Goal: Transaction & Acquisition: Purchase product/service

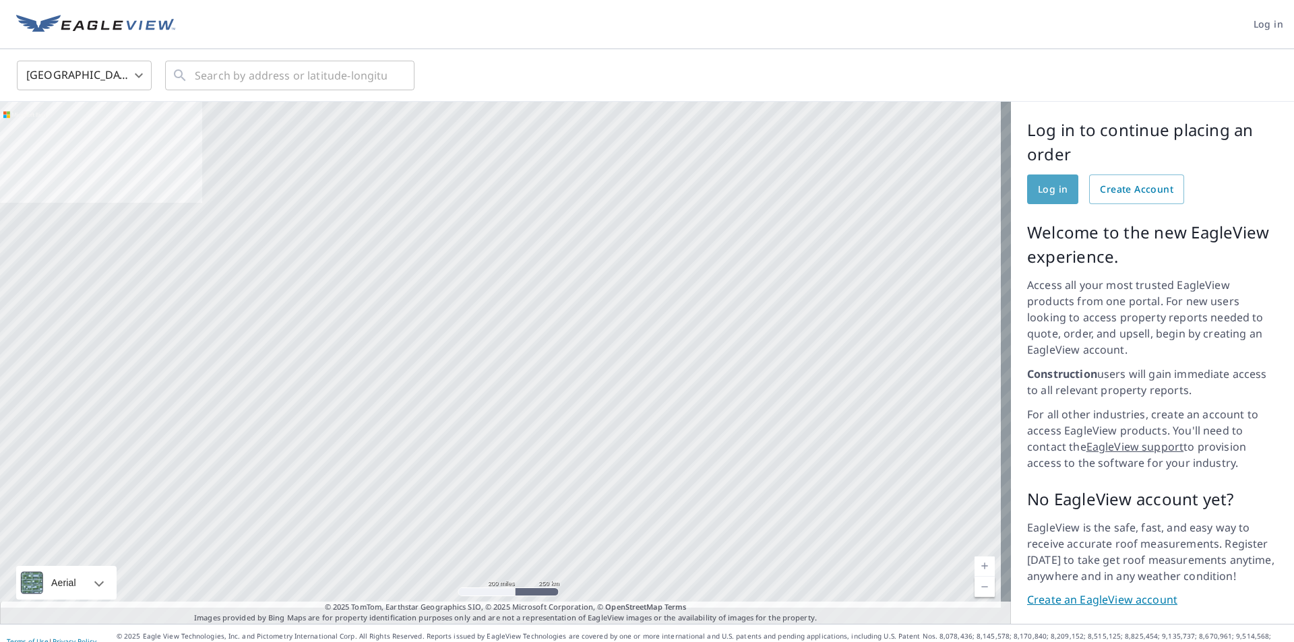
click at [1039, 193] on span "Log in" at bounding box center [1053, 189] width 30 height 17
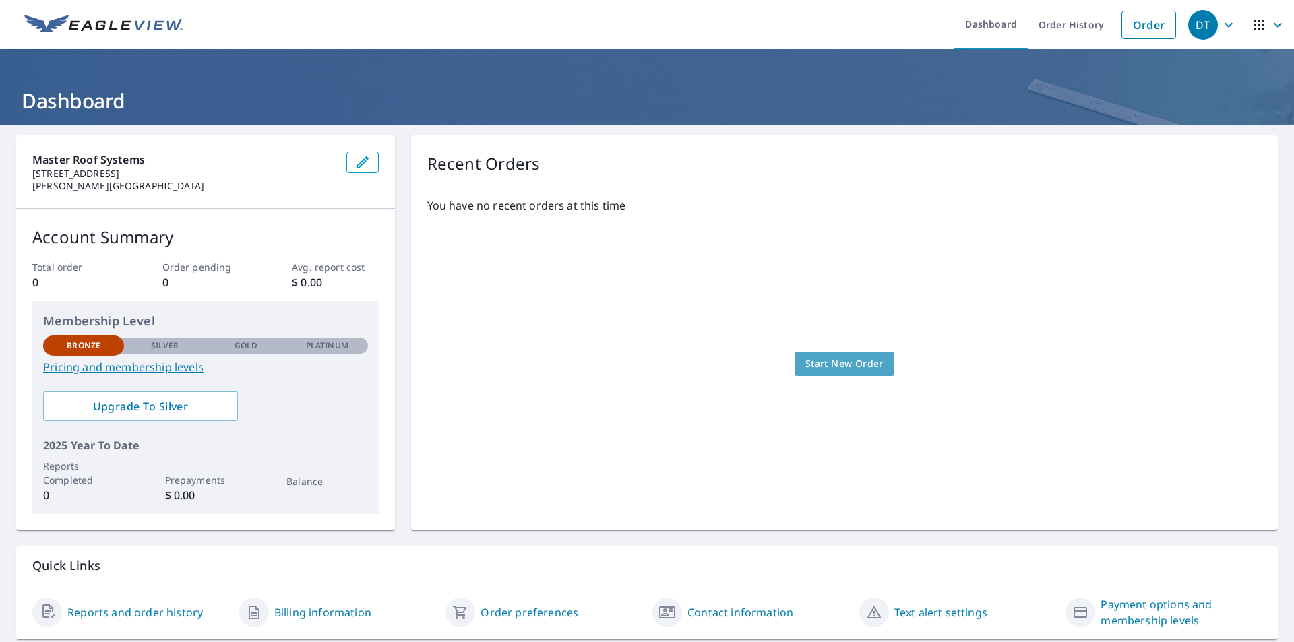
click at [858, 366] on span "Start New Order" at bounding box center [845, 364] width 78 height 17
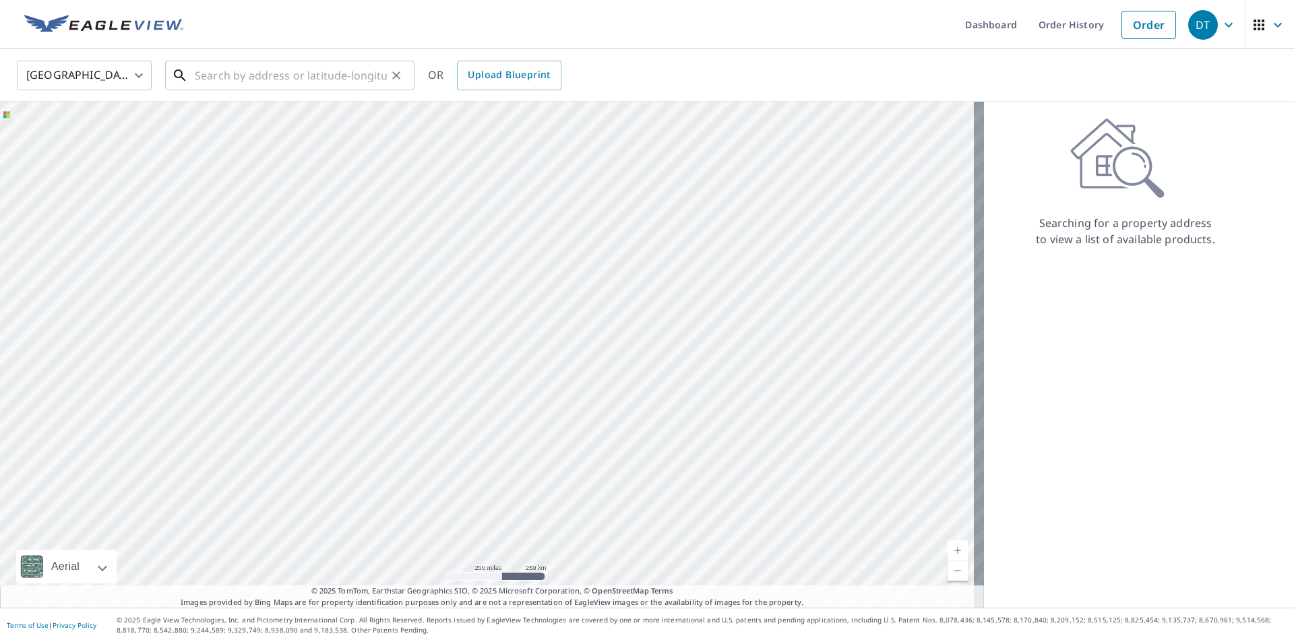
click at [255, 80] on input "text" at bounding box center [291, 76] width 192 height 38
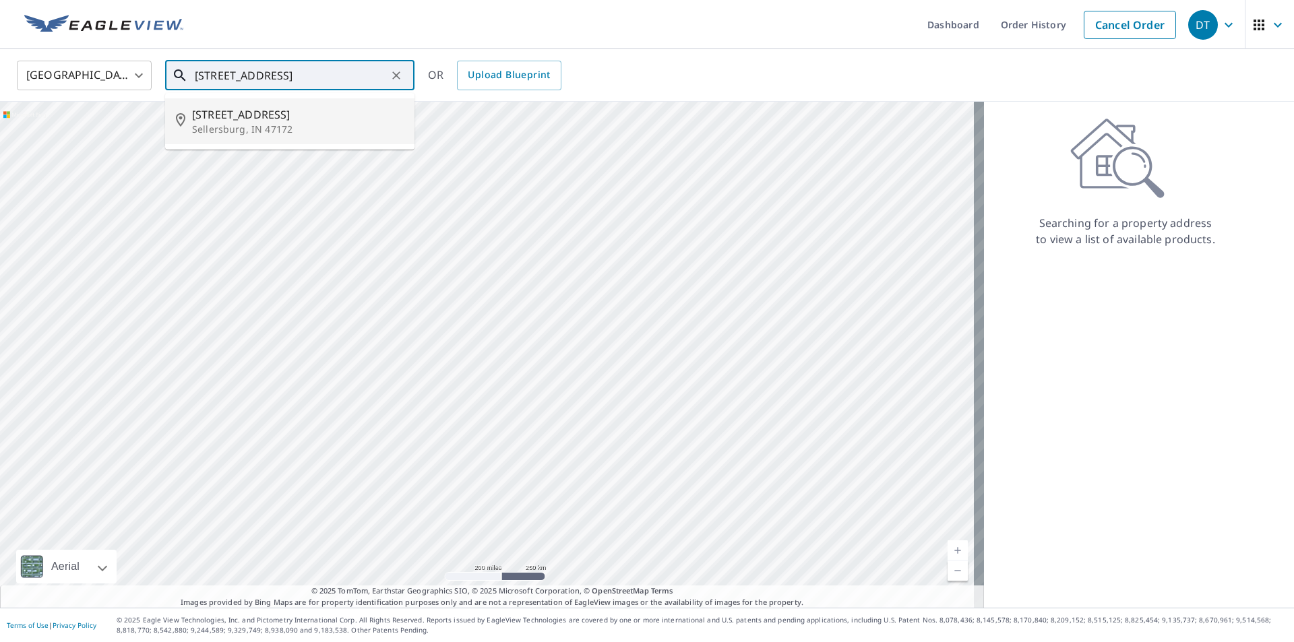
click at [295, 121] on span "[STREET_ADDRESS]" at bounding box center [298, 115] width 212 height 16
type input "[STREET_ADDRESS]"
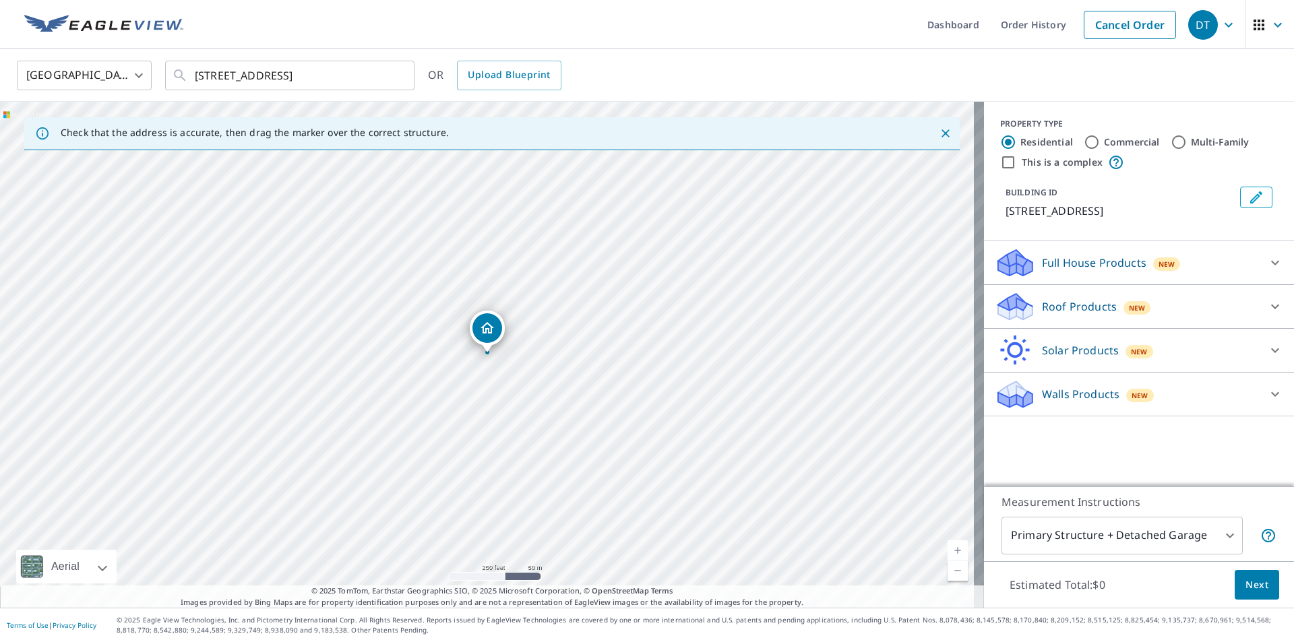
click at [1269, 396] on icon at bounding box center [1275, 394] width 16 height 16
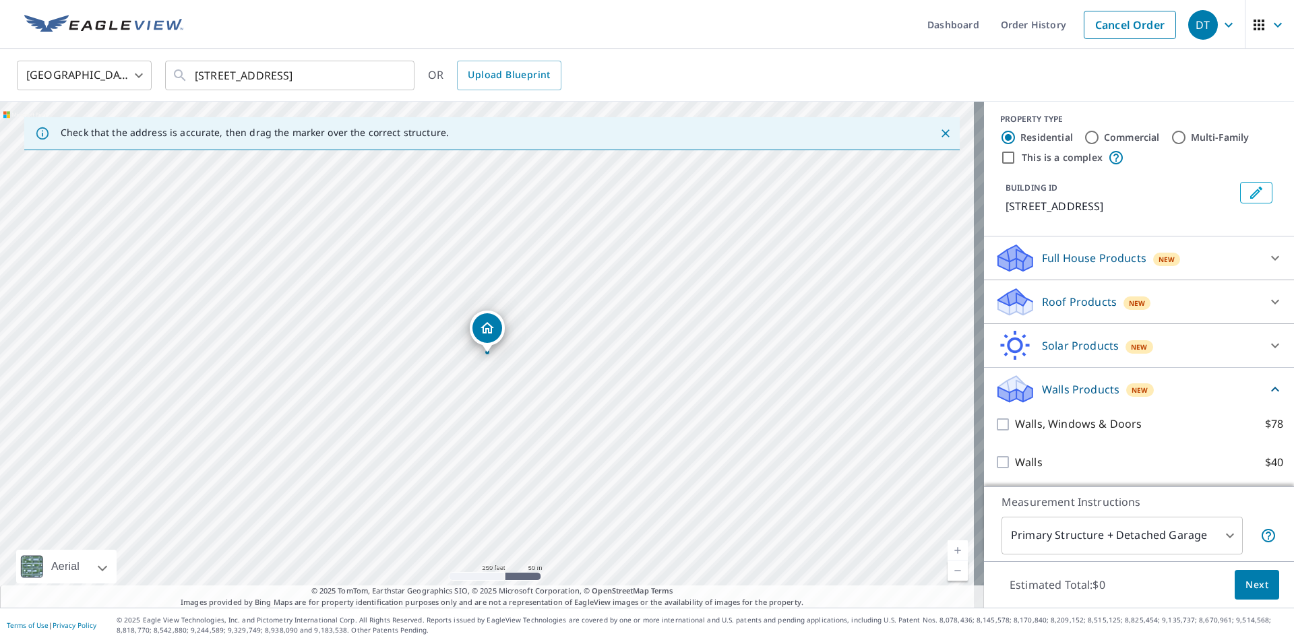
scroll to position [5, 0]
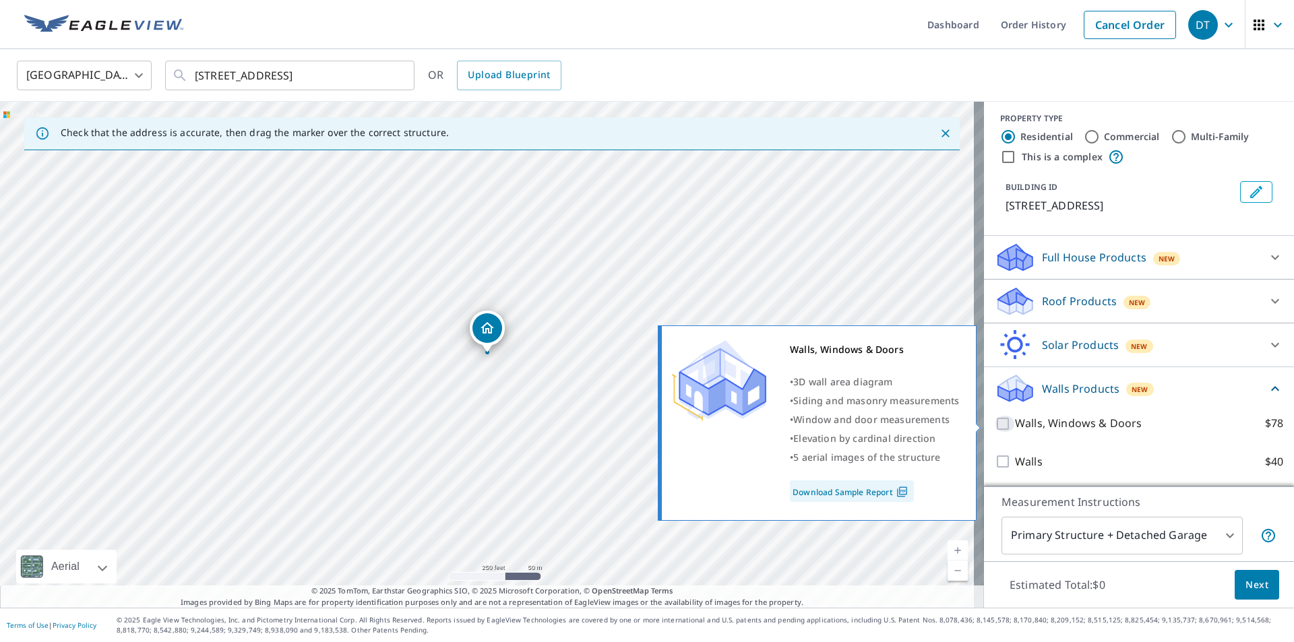
click at [995, 425] on input "Walls, Windows & Doors $78" at bounding box center [1005, 424] width 20 height 16
checkbox input "true"
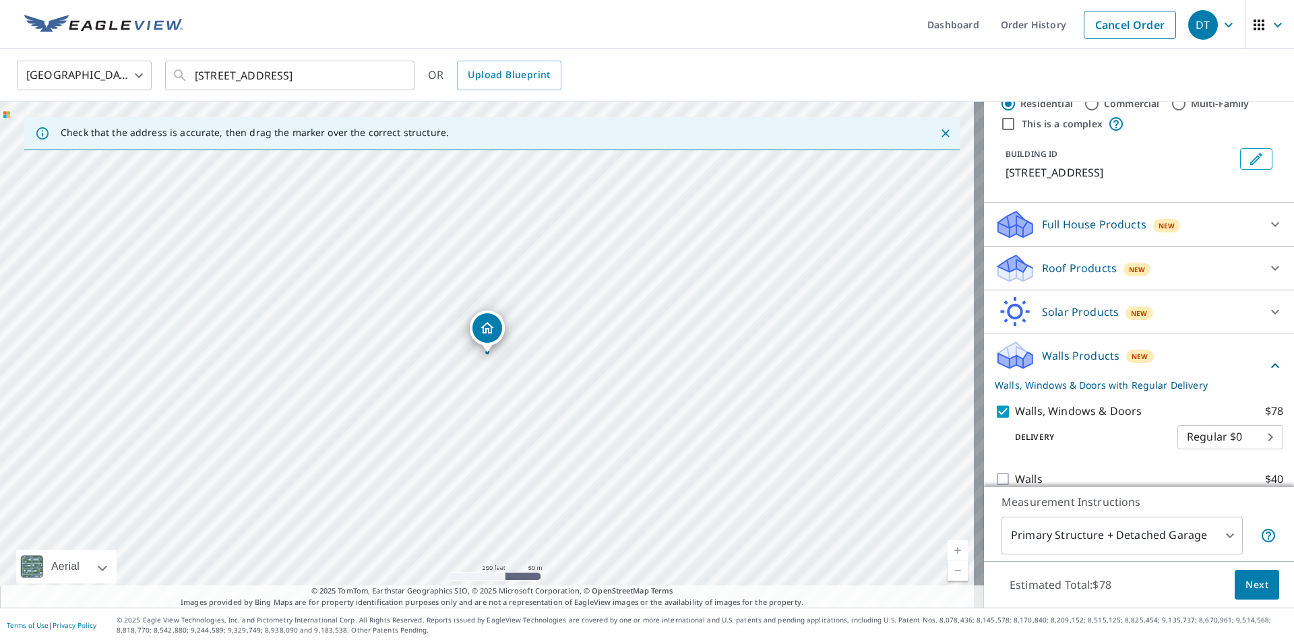
scroll to position [56, 0]
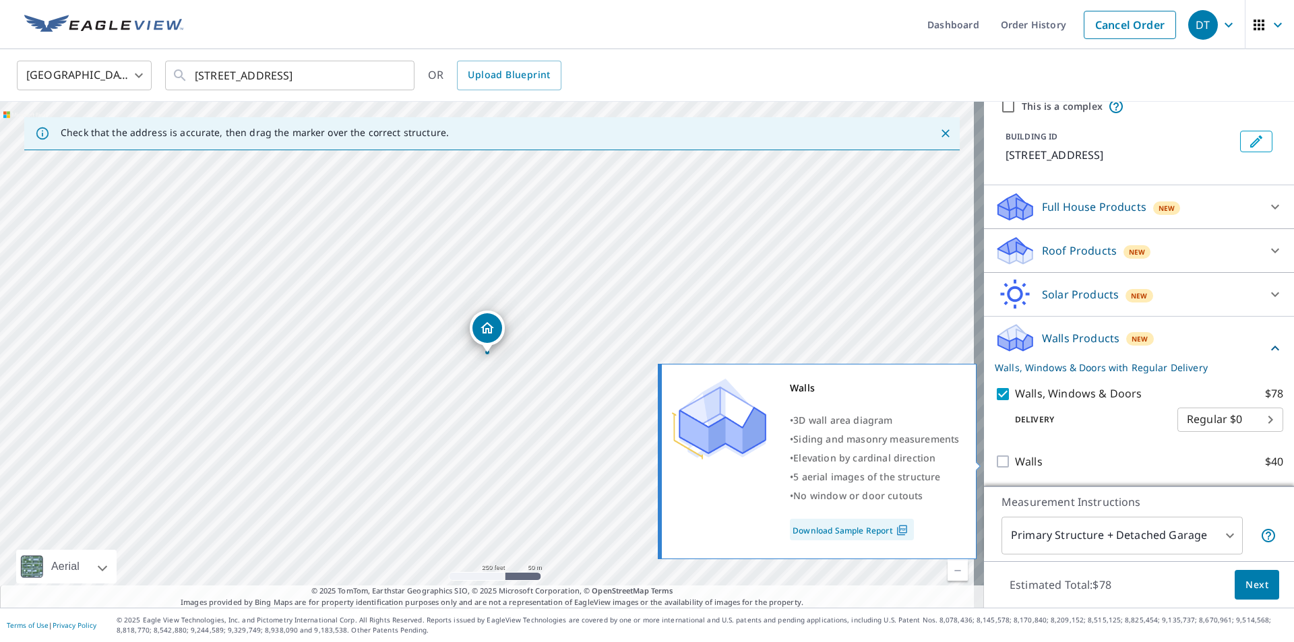
click at [997, 461] on input "Walls $40" at bounding box center [1005, 462] width 20 height 16
checkbox input "true"
checkbox input "false"
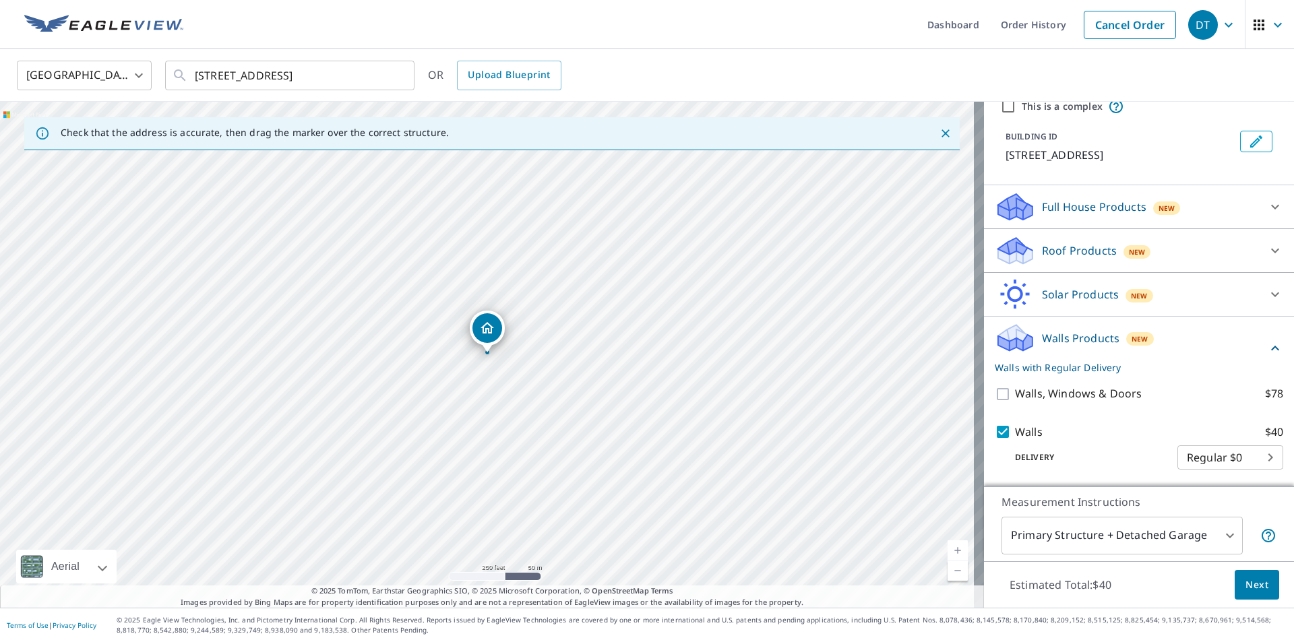
click at [1249, 454] on body "DT DT Dashboard Order History Cancel Order DT [GEOGRAPHIC_DATA] [GEOGRAPHIC_DAT…" at bounding box center [647, 321] width 1294 height 642
click at [1146, 463] on div at bounding box center [647, 321] width 1294 height 642
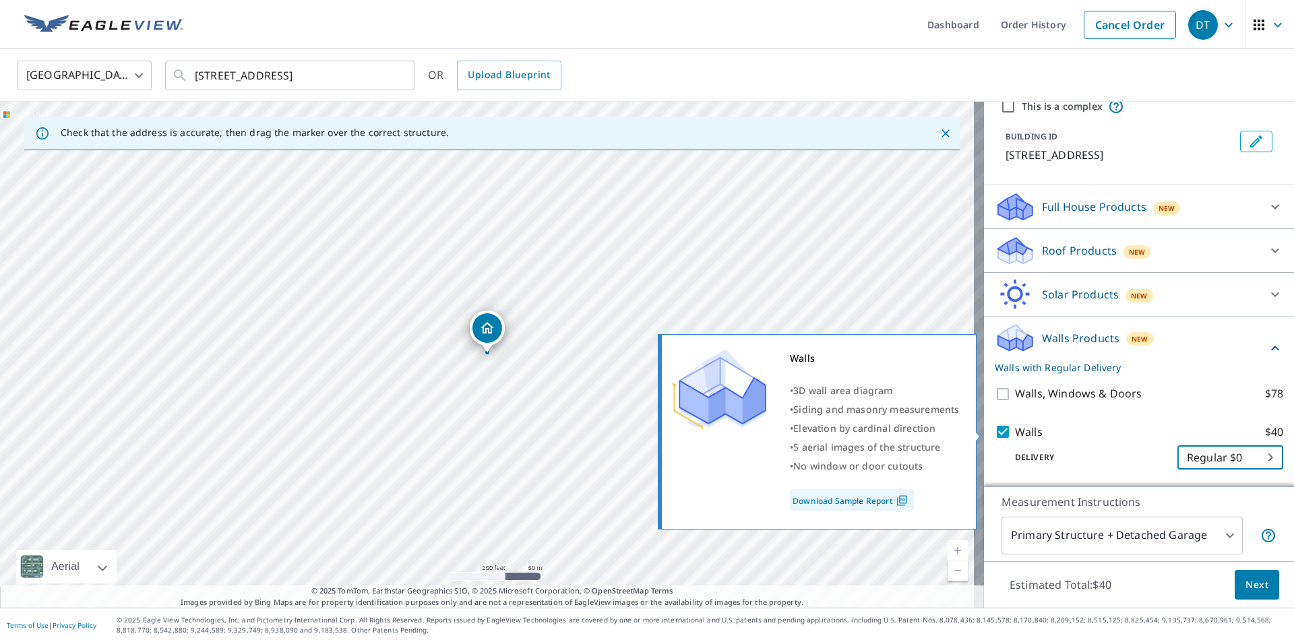
click at [998, 429] on input "Walls $40" at bounding box center [1005, 432] width 20 height 16
checkbox input "false"
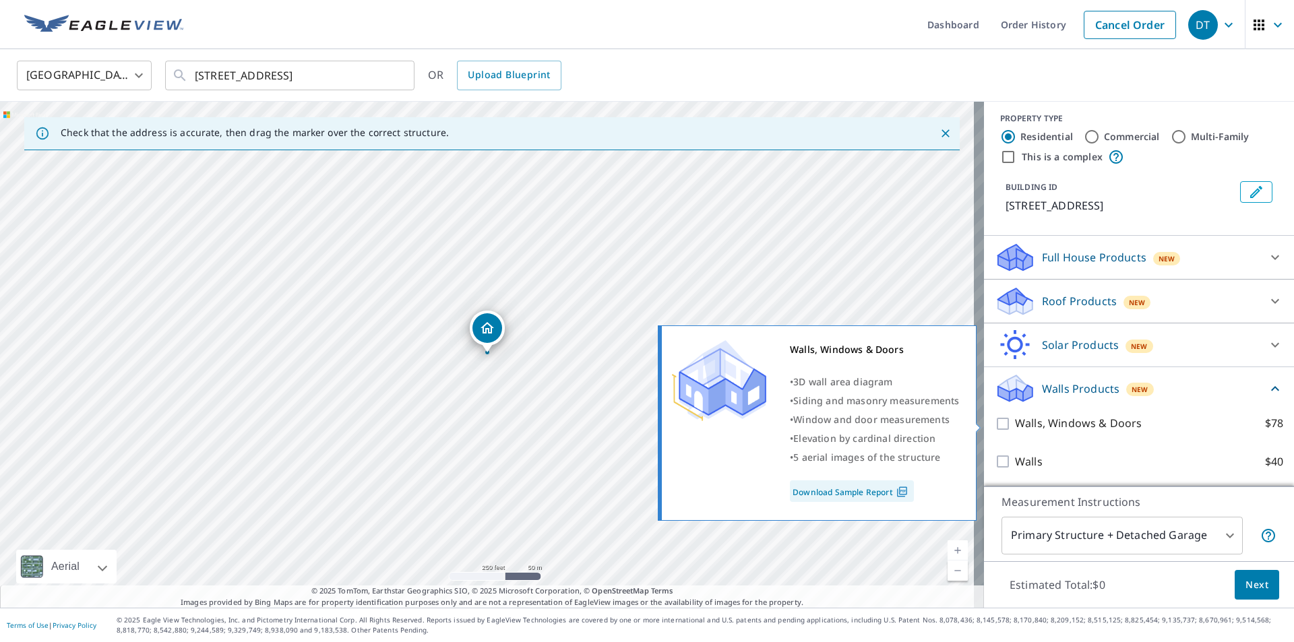
scroll to position [5, 0]
click at [995, 421] on input "Walls, Windows & Doors $78" at bounding box center [1005, 424] width 20 height 16
checkbox input "true"
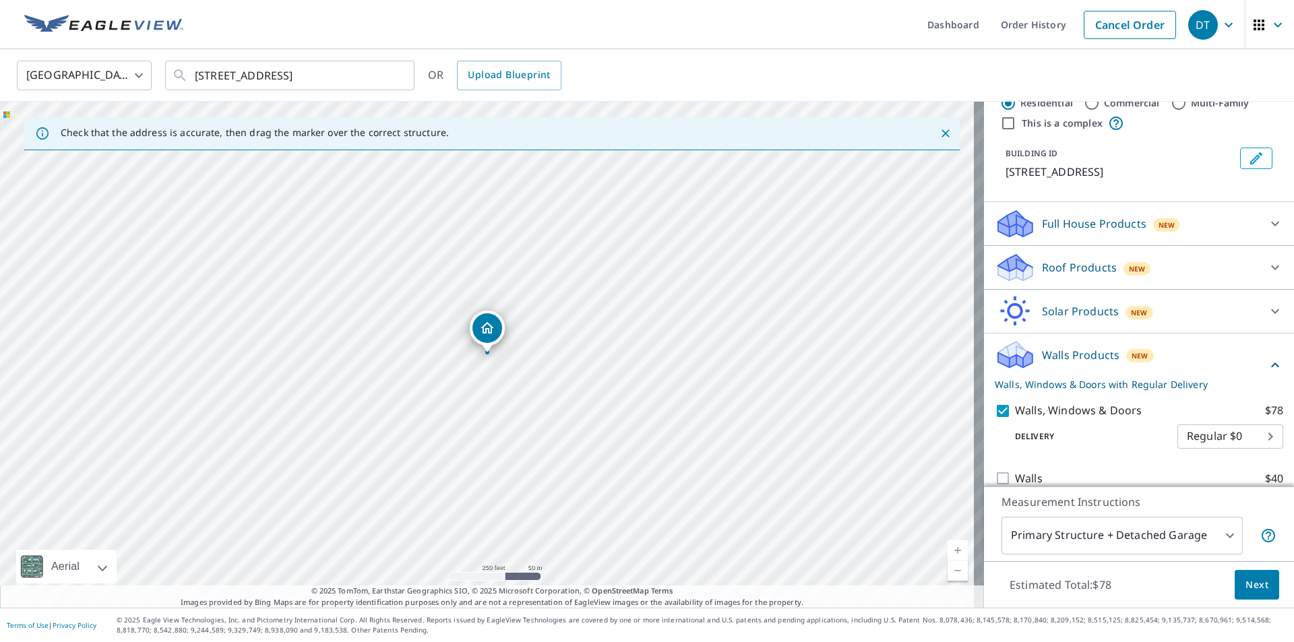
scroll to position [56, 0]
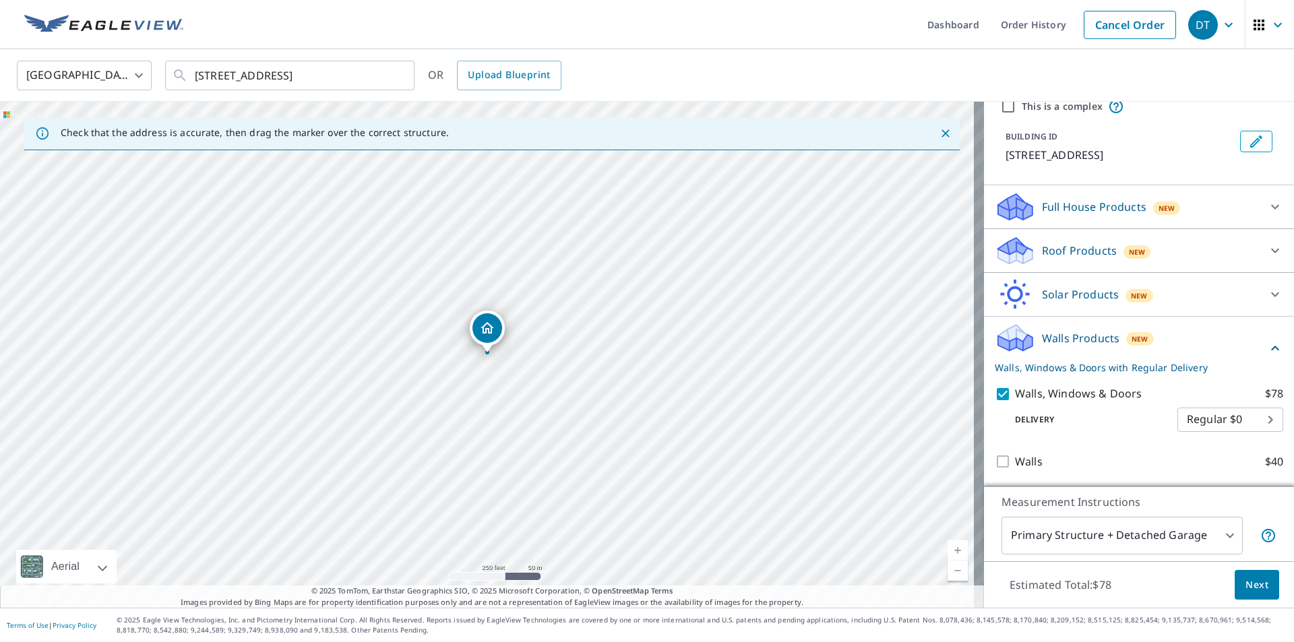
click at [1247, 423] on body "DT DT Dashboard Order History Cancel Order DT [GEOGRAPHIC_DATA] [GEOGRAPHIC_DAT…" at bounding box center [647, 321] width 1294 height 642
click at [1244, 582] on div at bounding box center [647, 321] width 1294 height 642
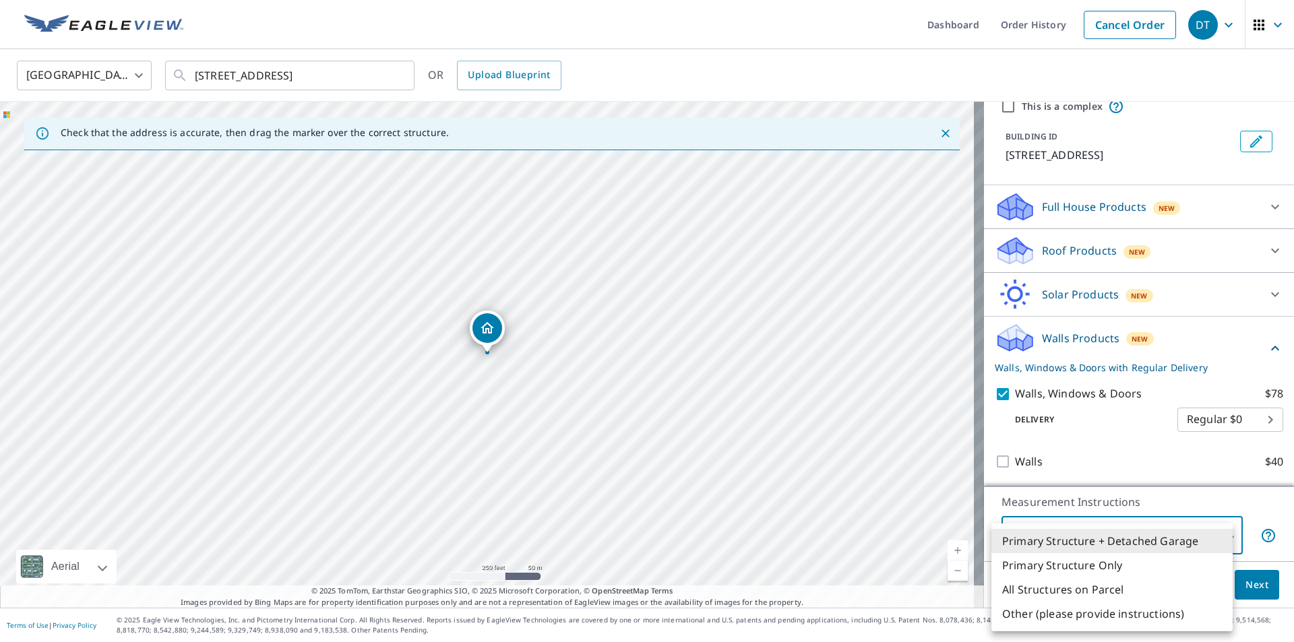
click at [1215, 539] on body "DT DT Dashboard Order History Cancel Order DT [GEOGRAPHIC_DATA] [GEOGRAPHIC_DAT…" at bounding box center [647, 321] width 1294 height 642
click at [1072, 569] on li "Primary Structure Only" at bounding box center [1112, 565] width 241 height 24
click at [1221, 535] on body "DT DT Dashboard Order History Cancel Order DT [GEOGRAPHIC_DATA] [GEOGRAPHIC_DAT…" at bounding box center [647, 321] width 1294 height 642
click at [1098, 593] on li "All Structures on Parcel" at bounding box center [1112, 590] width 241 height 24
type input "3"
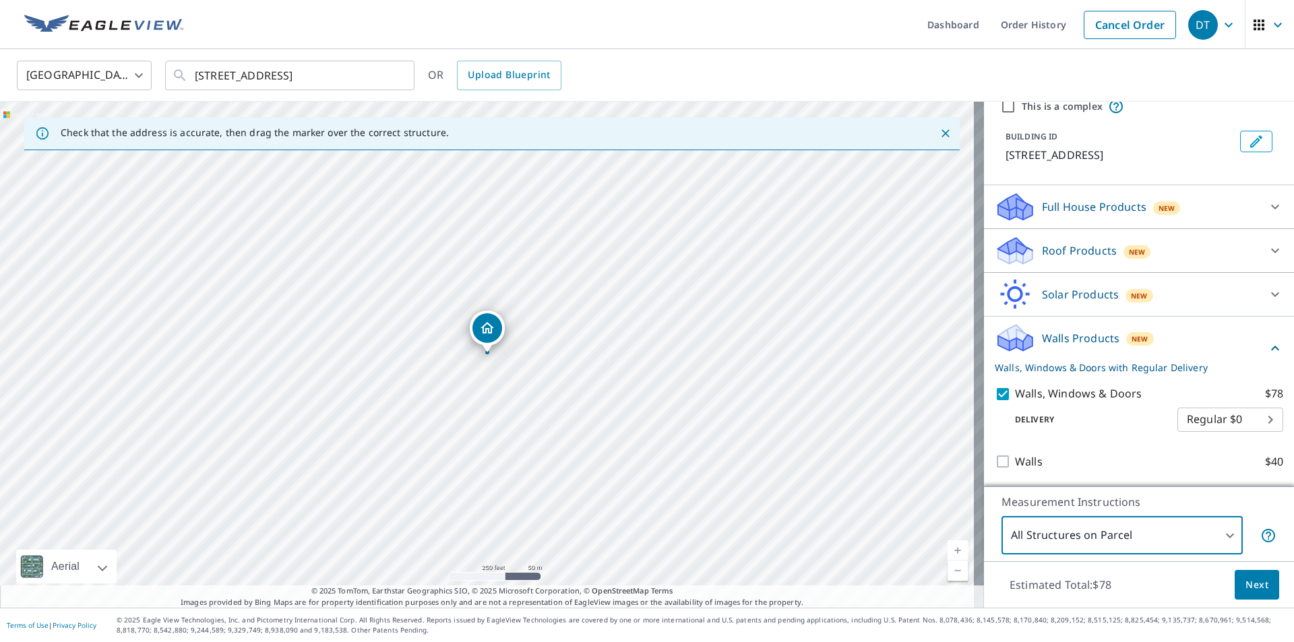
click at [1224, 529] on body "DT DT Dashboard Order History Cancel Order DT [GEOGRAPHIC_DATA] [GEOGRAPHIC_DAT…" at bounding box center [647, 321] width 1294 height 642
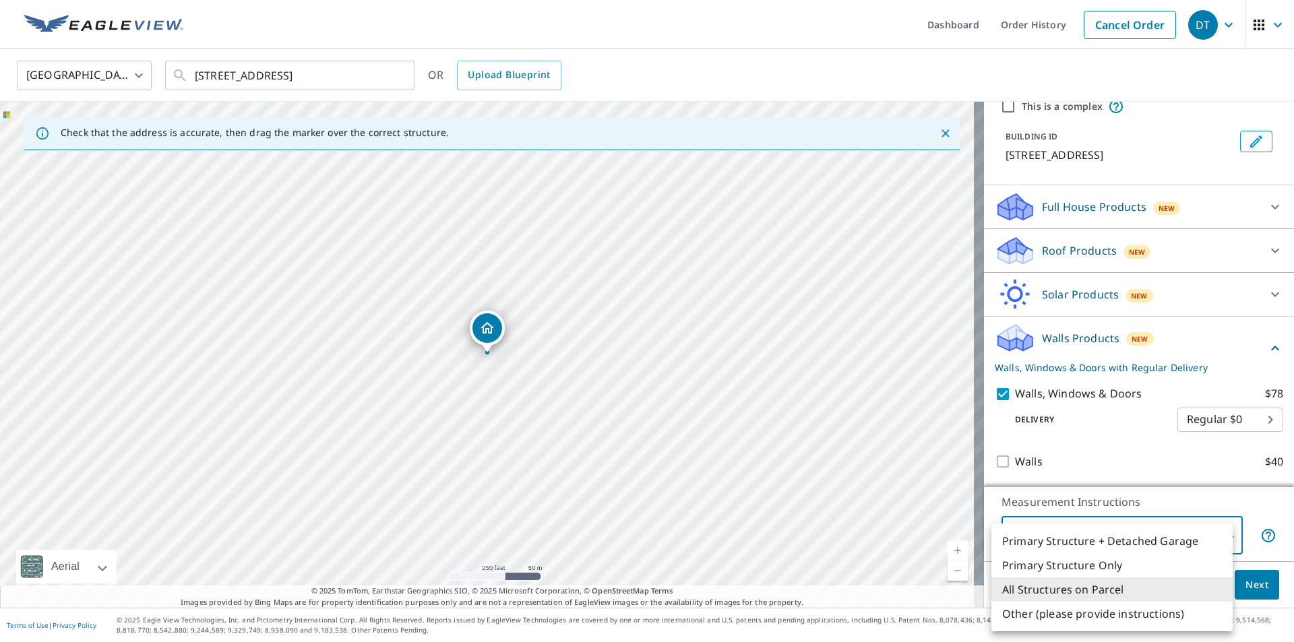
click at [1113, 594] on li "All Structures on Parcel" at bounding box center [1112, 590] width 241 height 24
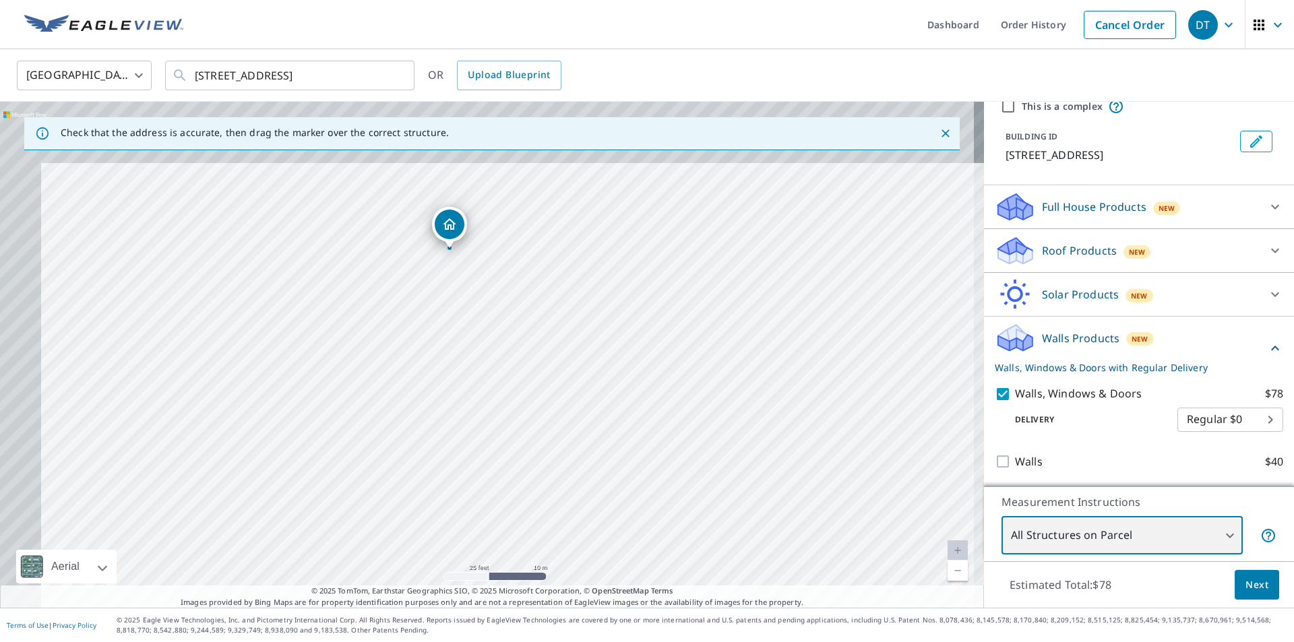
drag, startPoint x: 409, startPoint y: 206, endPoint x: 477, endPoint y: 334, distance: 144.1
click at [477, 334] on div "[STREET_ADDRESS]" at bounding box center [492, 355] width 984 height 506
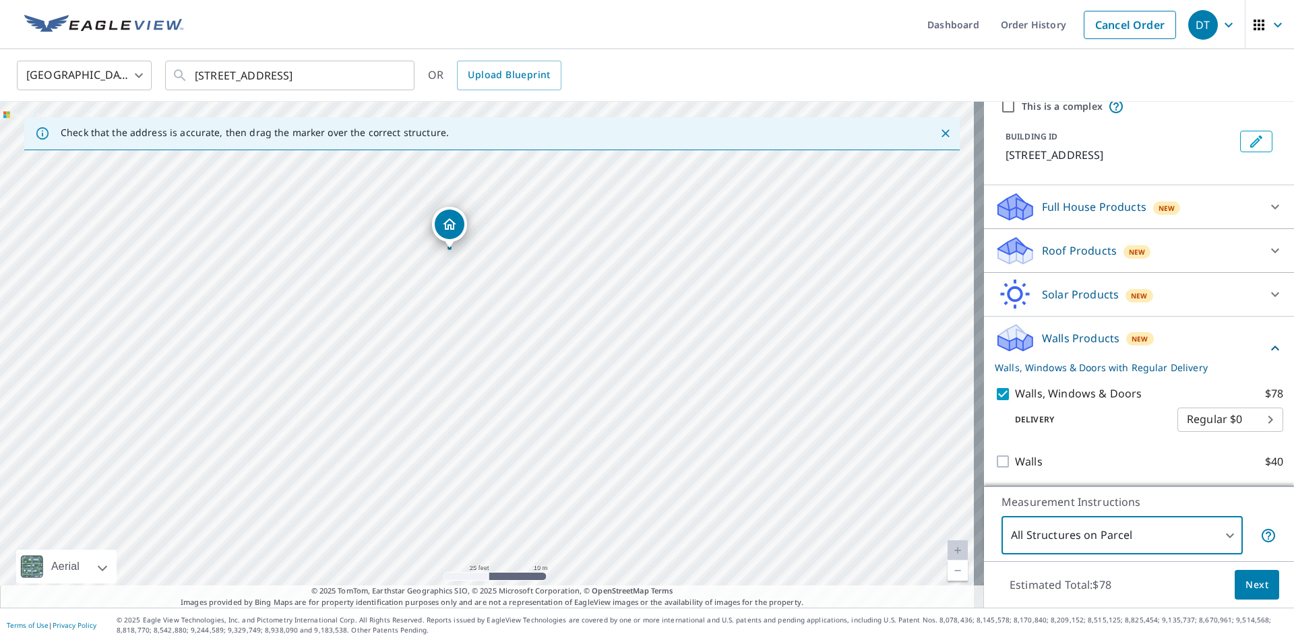
click at [1251, 594] on button "Next" at bounding box center [1257, 585] width 44 height 30
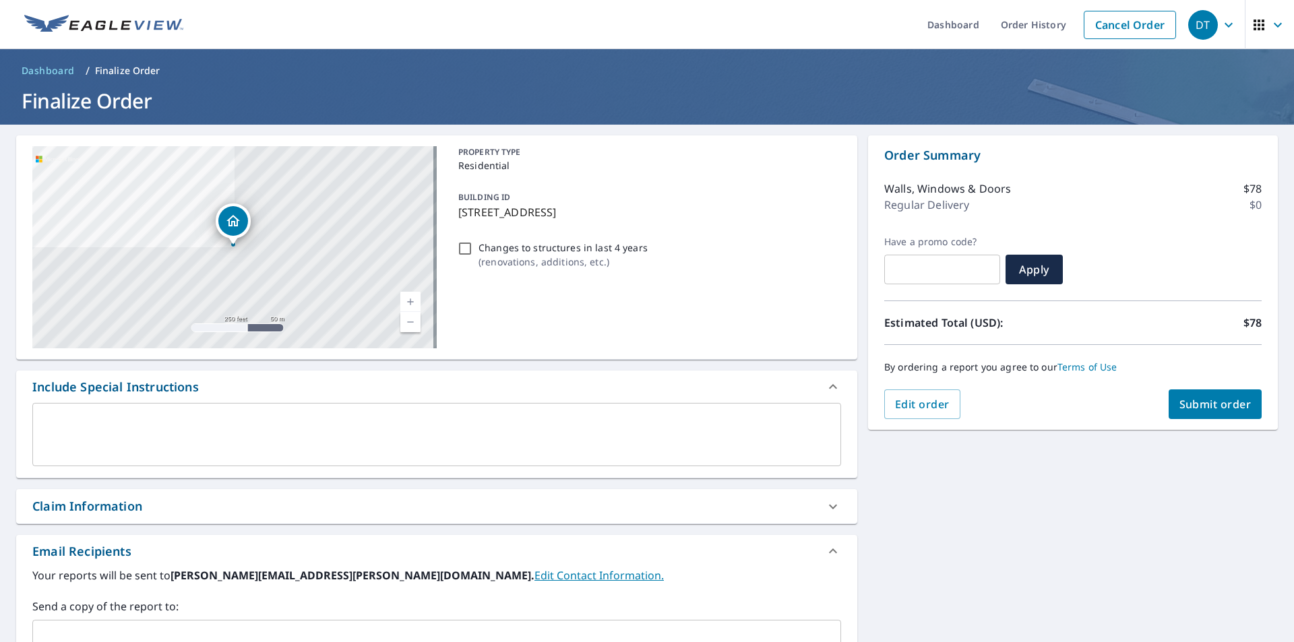
click at [1229, 402] on span "Submit order" at bounding box center [1216, 404] width 72 height 15
